Goal: Navigation & Orientation: Understand site structure

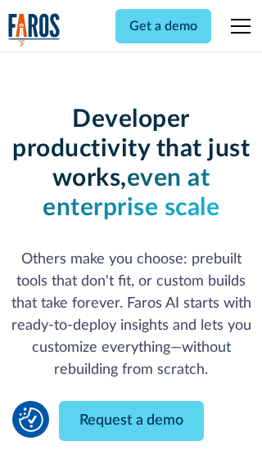
scroll to position [196, 0]
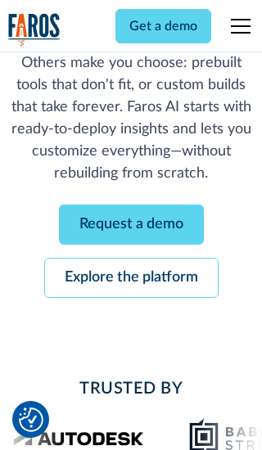
click at [131, 224] on link "Request a demo" at bounding box center [131, 224] width 145 height 40
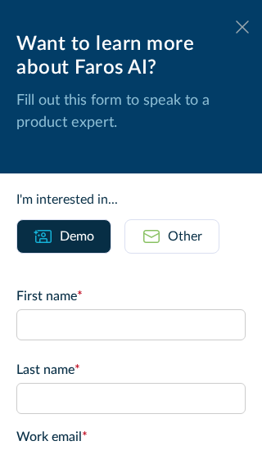
click at [242, 27] on icon at bounding box center [241, 26] width 13 height 12
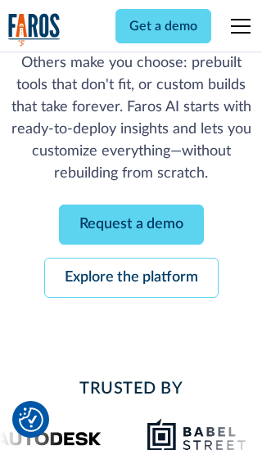
scroll to position [249, 0]
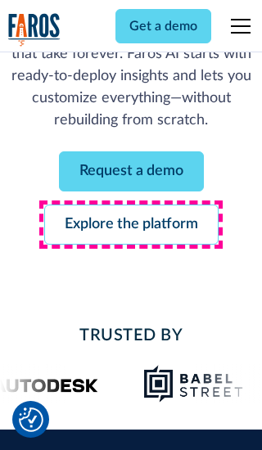
click at [131, 224] on link "Explore the platform" at bounding box center [131, 224] width 174 height 40
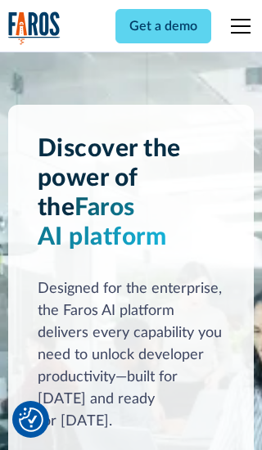
scroll to position [12277, 0]
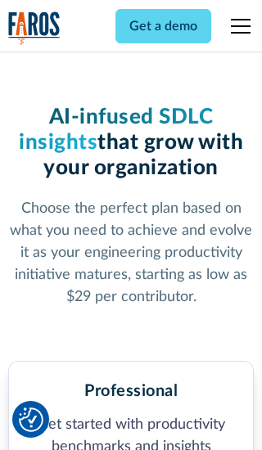
scroll to position [2533, 0]
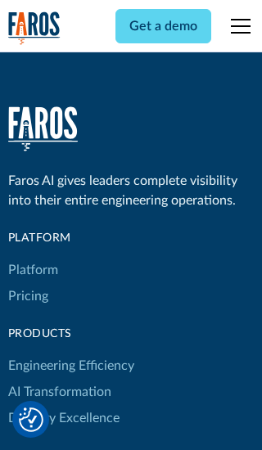
click at [32, 257] on link "Platform" at bounding box center [33, 270] width 50 height 26
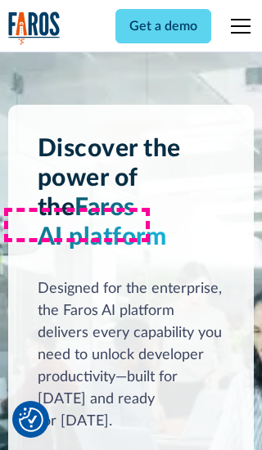
scroll to position [12801, 0]
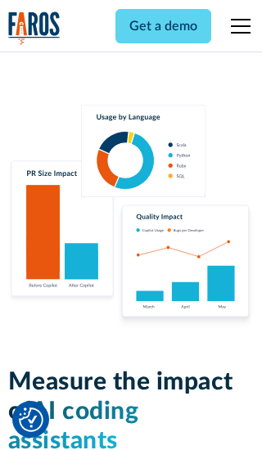
scroll to position [10103, 0]
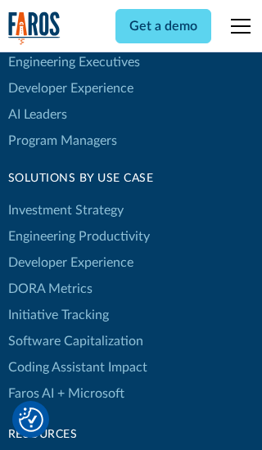
click at [49, 275] on link "DORA Metrics" at bounding box center [50, 288] width 84 height 26
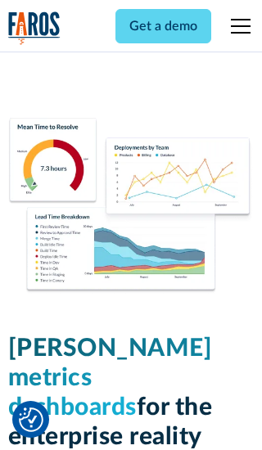
scroll to position [7156, 0]
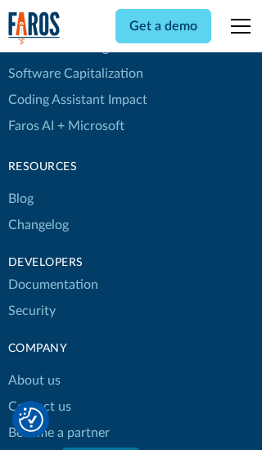
click at [38, 225] on link "Changelog" at bounding box center [38, 225] width 60 height 26
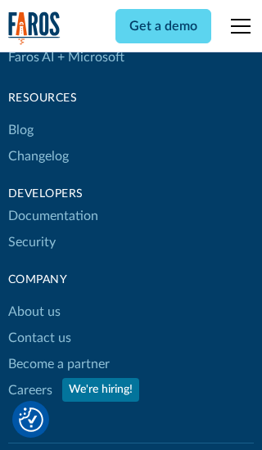
click at [34, 298] on link "About us" at bounding box center [34, 311] width 52 height 26
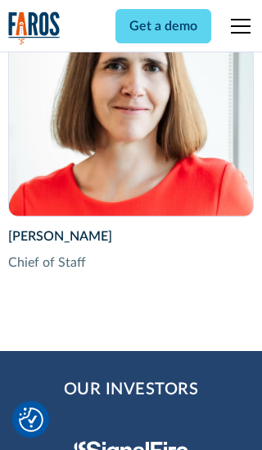
scroll to position [5636, 0]
